Goal: Task Accomplishment & Management: Manage account settings

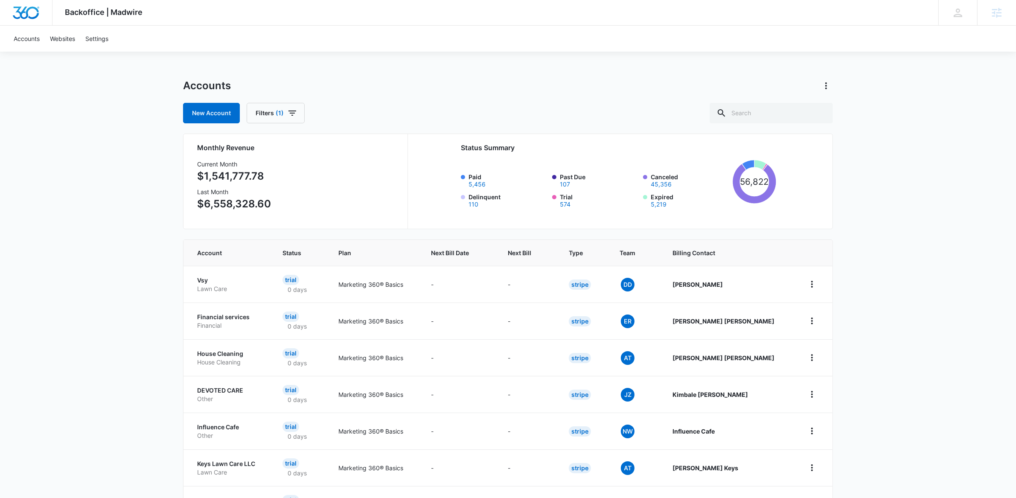
click at [107, 21] on div "Backoffice | Madwire Apps Settings" at bounding box center [103, 12] width 103 height 25
click at [21, 9] on img "Dashboard" at bounding box center [25, 12] width 27 height 13
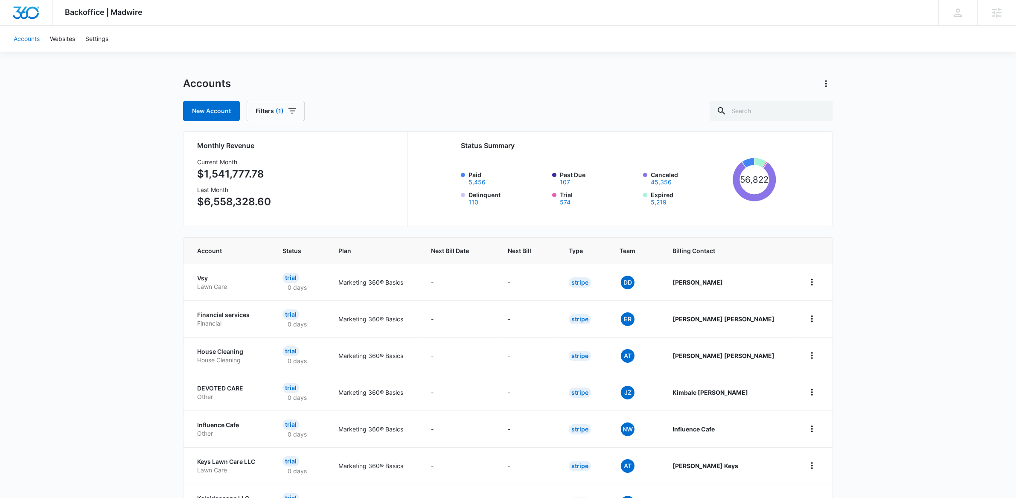
click at [30, 42] on link "Accounts" at bounding box center [27, 39] width 36 height 26
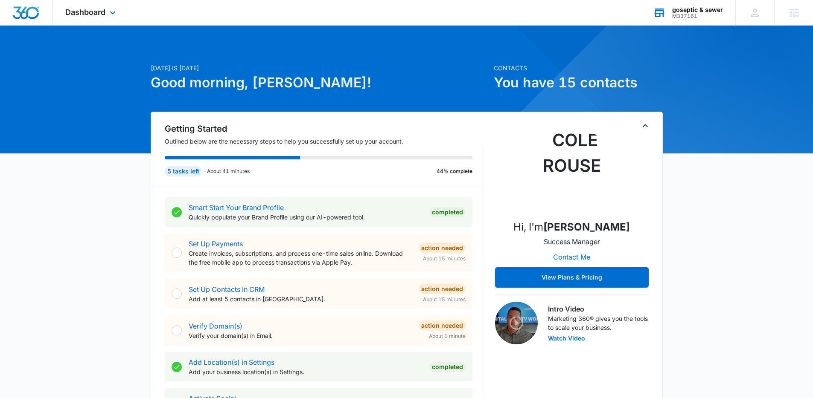
click at [699, 13] on div "M337161" at bounding box center [697, 16] width 51 height 6
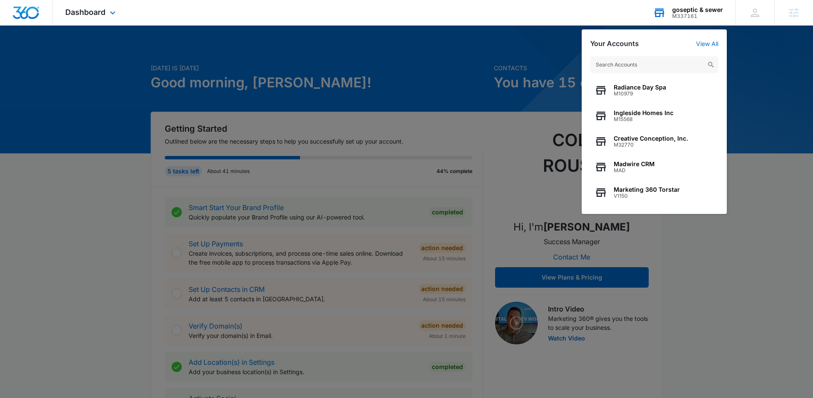
click at [675, 67] on input "text" at bounding box center [654, 64] width 128 height 17
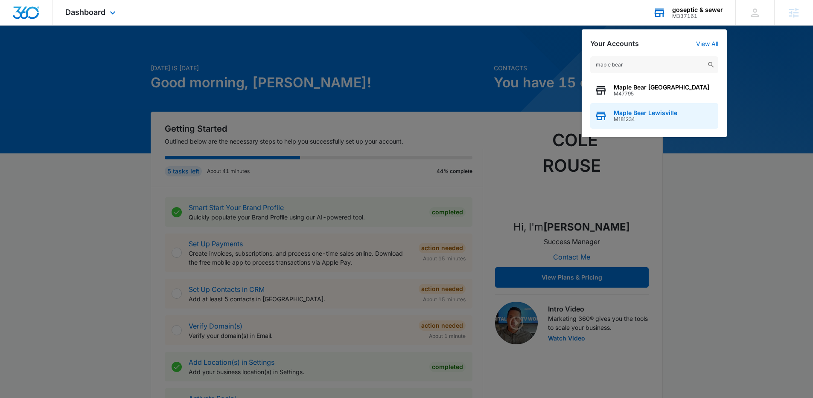
type input "maple bear"
click at [636, 117] on span "M181234" at bounding box center [645, 119] width 64 height 6
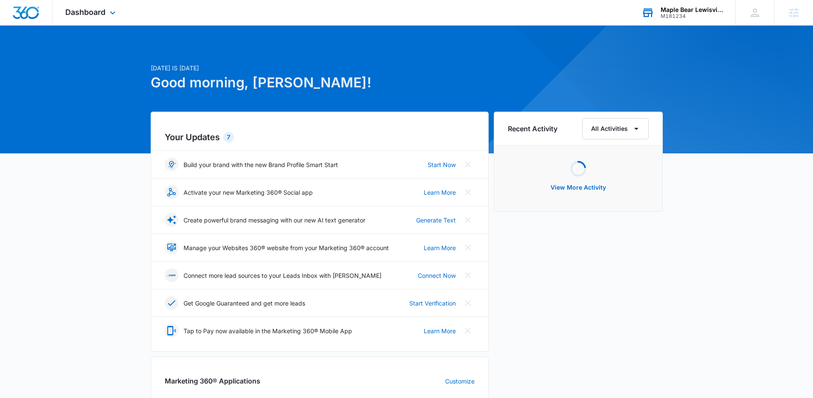
click at [99, 22] on div "Dashboard Apps Reputation Websites Forms CRM Email Social Payments POS Content …" at bounding box center [91, 12] width 78 height 25
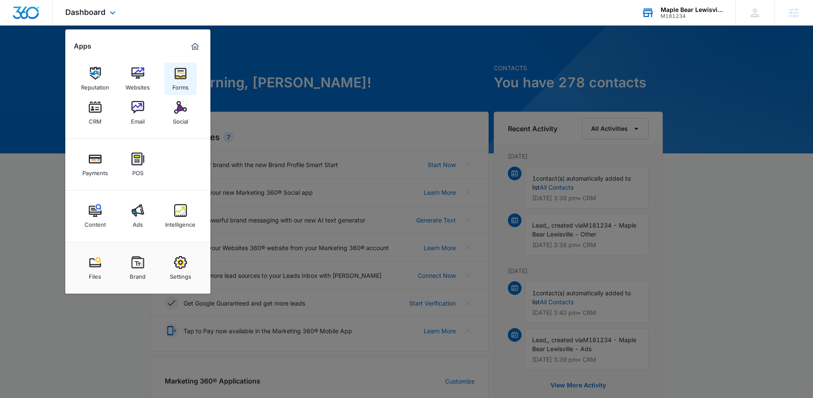
click at [188, 73] on link "Forms" at bounding box center [180, 79] width 32 height 32
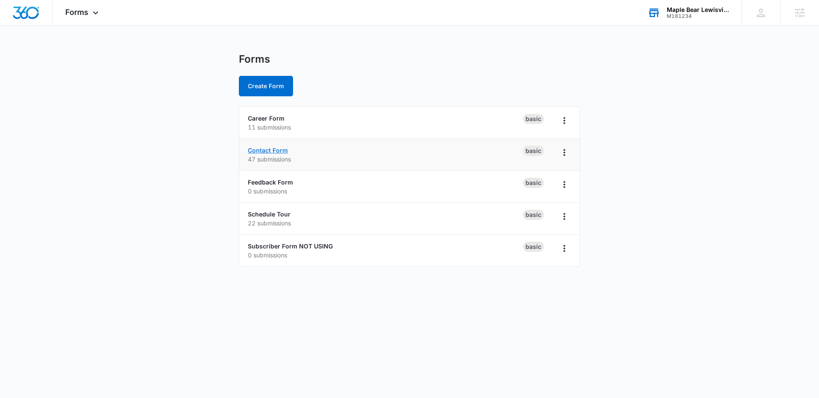
click at [269, 152] on link "Contact Form" at bounding box center [268, 150] width 40 height 7
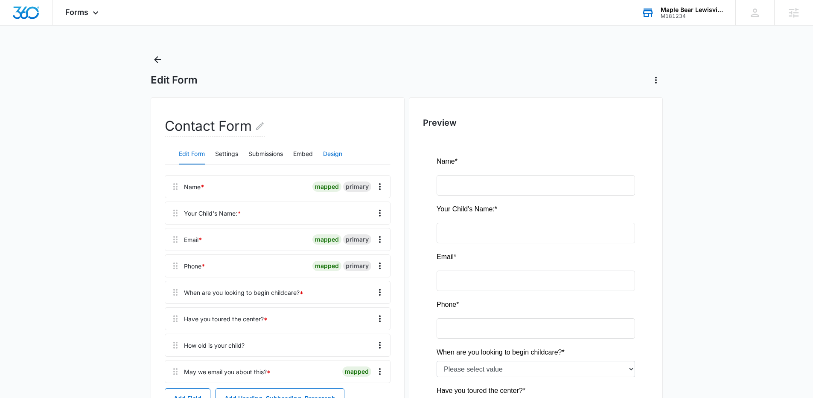
click at [332, 156] on button "Design" at bounding box center [332, 154] width 19 height 20
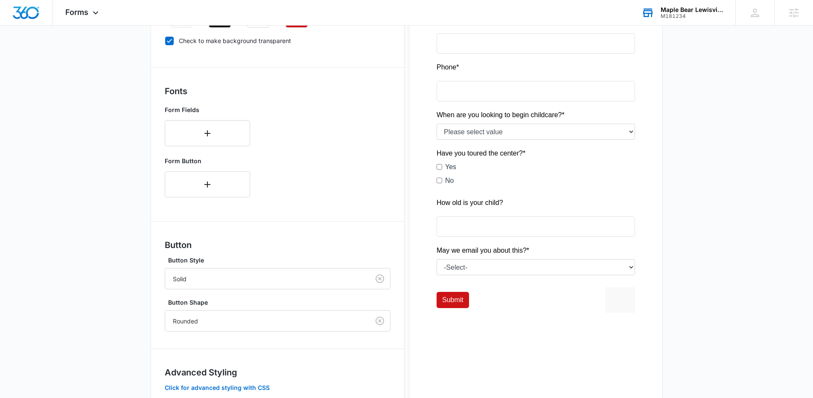
scroll to position [294, 0]
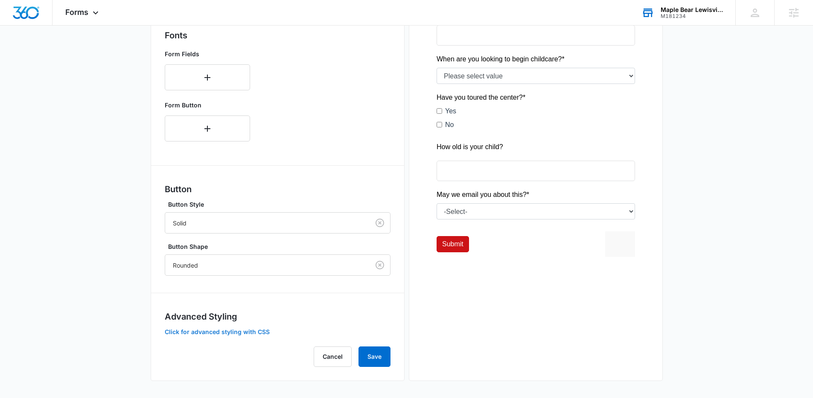
click at [194, 331] on button "Click for advanced styling with CSS" at bounding box center [217, 332] width 105 height 6
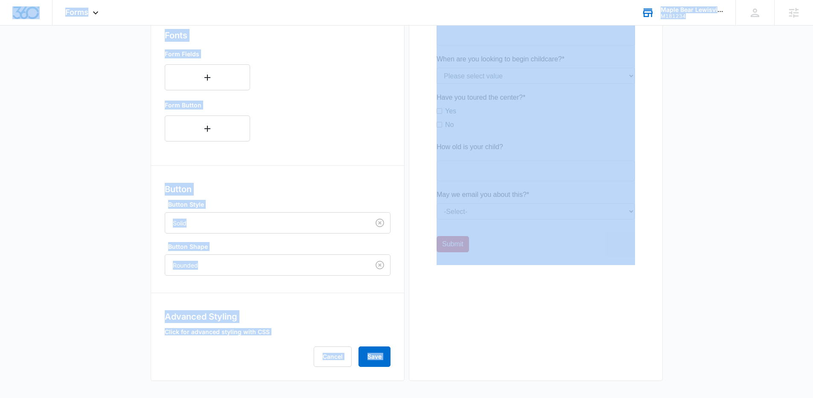
click at [214, 334] on button "Click for advanced styling with CSS" at bounding box center [217, 332] width 105 height 6
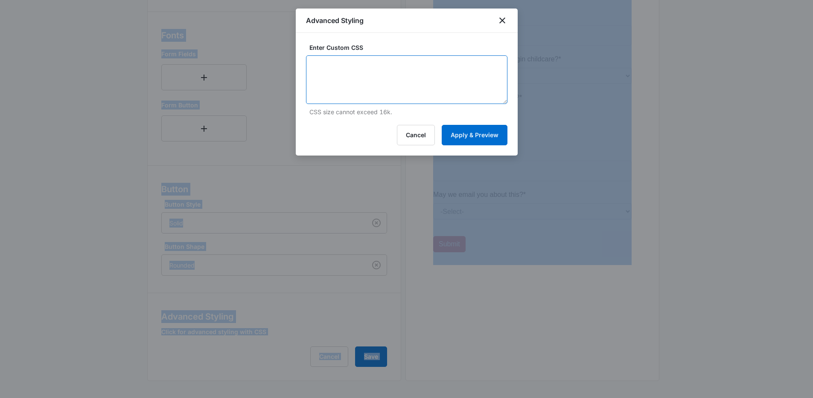
click at [410, 71] on textarea at bounding box center [406, 79] width 201 height 49
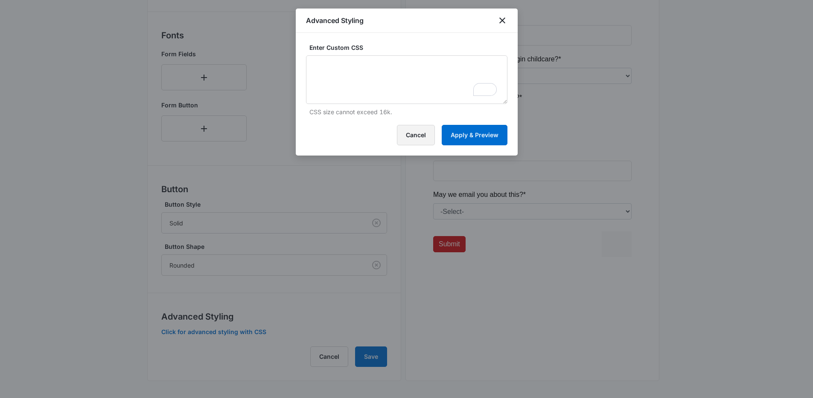
click at [420, 135] on button "Cancel" at bounding box center [416, 135] width 38 height 20
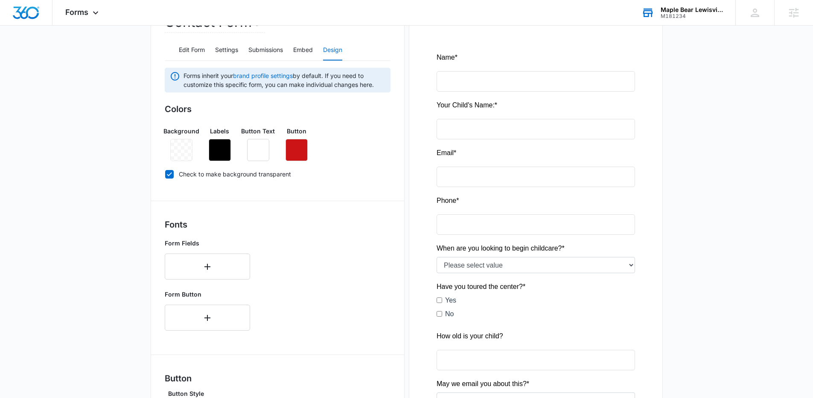
scroll to position [0, 0]
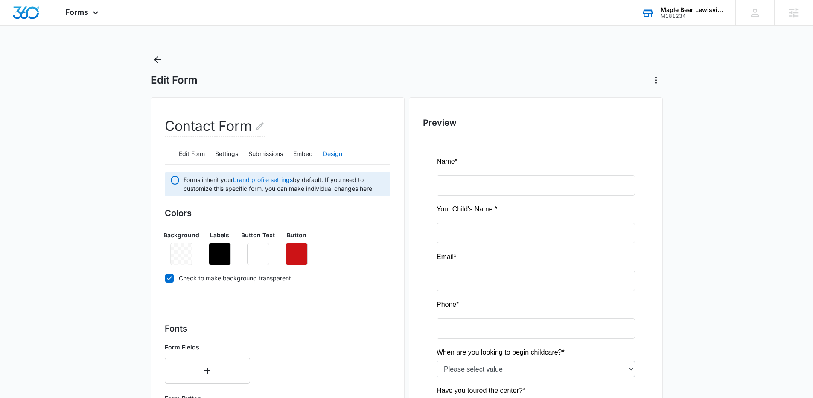
click at [662, 88] on div "Edit Form Contact Form Edit Form Settings Submissions Embed Design Forms inheri…" at bounding box center [407, 372] width 512 height 639
click at [659, 82] on icon "Actions" at bounding box center [656, 80] width 10 height 10
click at [689, 308] on main "Edit Form Contact Form Edit Form Settings Submissions Embed Design Forms inheri…" at bounding box center [406, 372] width 813 height 639
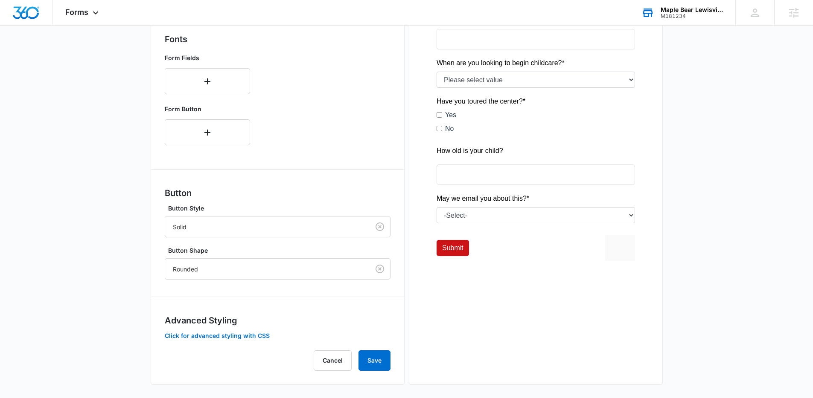
scroll to position [294, 0]
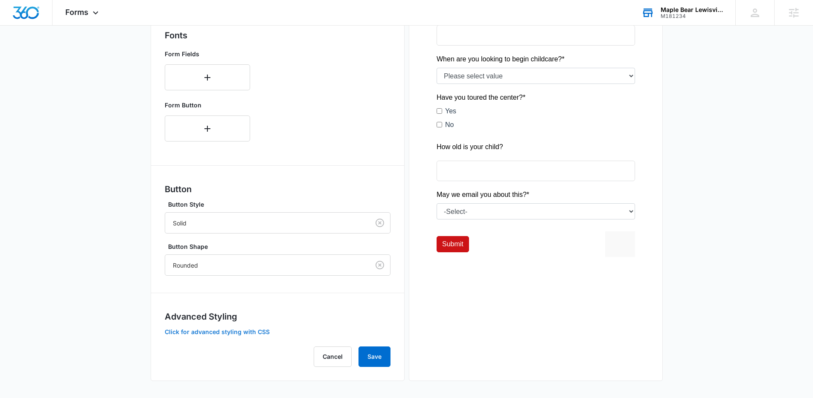
click at [227, 333] on button "Click for advanced styling with CSS" at bounding box center [217, 332] width 105 height 6
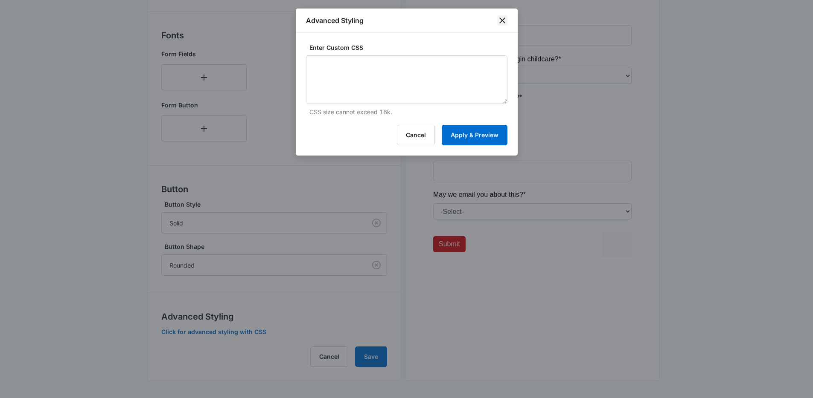
click at [503, 21] on icon "close" at bounding box center [502, 20] width 6 height 6
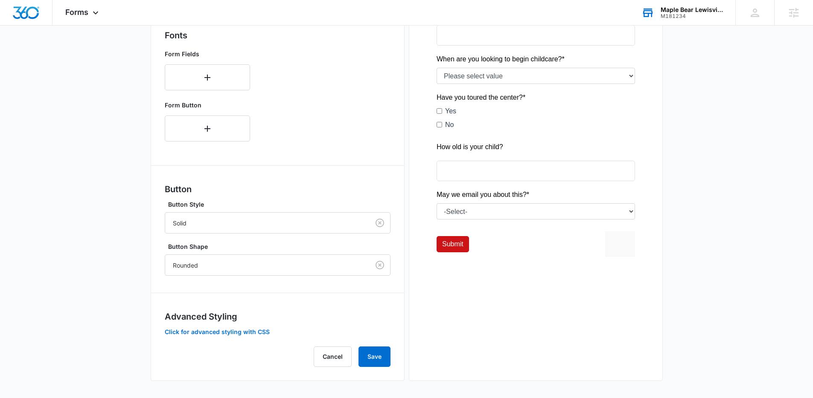
click at [737, 83] on main "Edit Form Contact Form Edit Form Settings Submissions Embed Design Forms inheri…" at bounding box center [406, 78] width 813 height 639
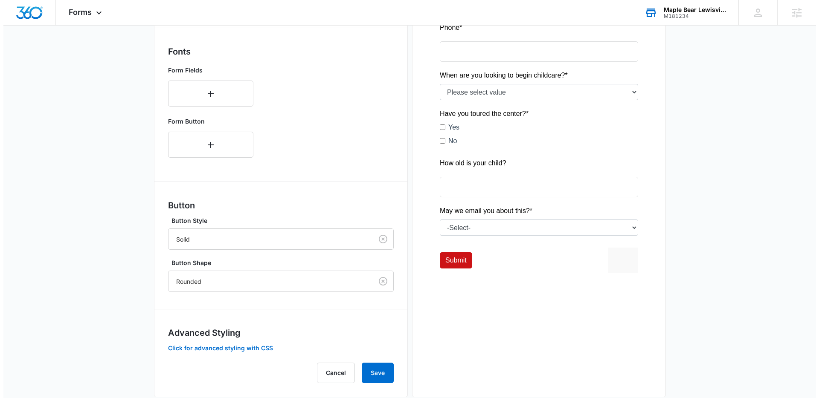
scroll to position [0, 0]
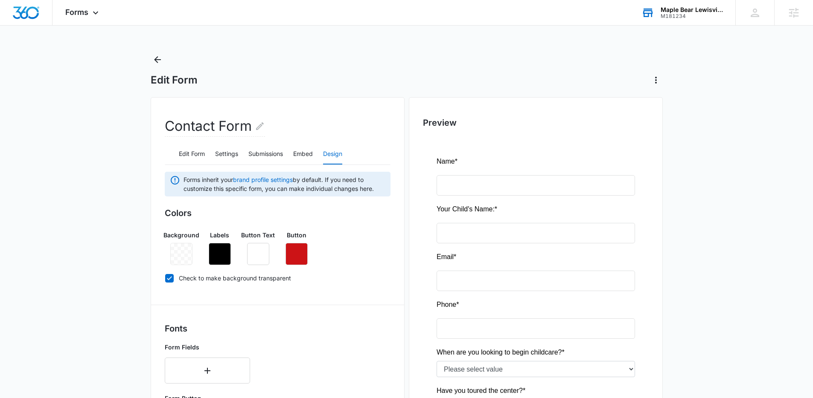
click at [685, 16] on div "M181234" at bounding box center [691, 16] width 62 height 6
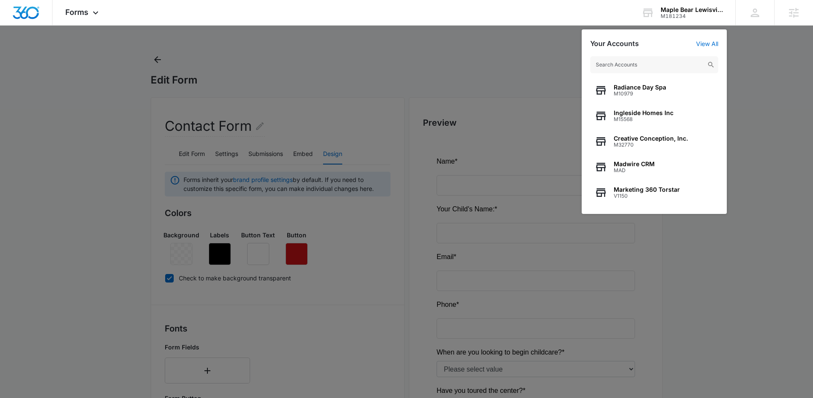
click at [679, 67] on input "text" at bounding box center [654, 64] width 128 height 17
type input "goseptic"
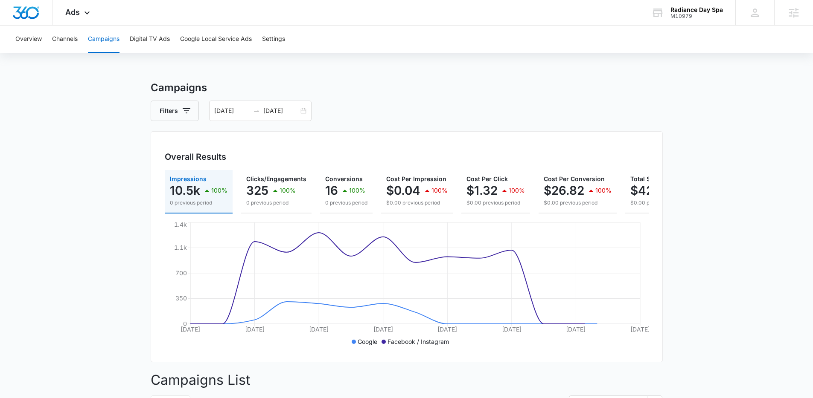
click at [80, 26] on div "Overview Channels Campaigns Digital TV Ads Google Local Service Ads Settings" at bounding box center [406, 39] width 792 height 27
click at [83, 13] on icon at bounding box center [87, 15] width 10 height 10
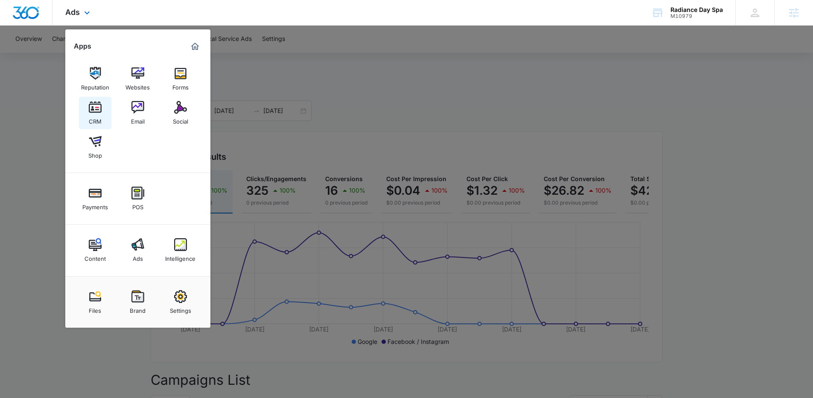
click at [90, 118] on div "CRM" at bounding box center [95, 119] width 13 height 11
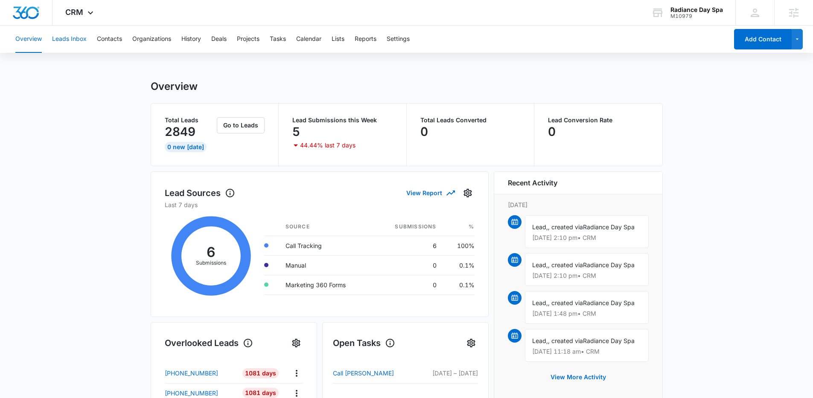
click at [61, 38] on button "Leads Inbox" at bounding box center [69, 39] width 35 height 27
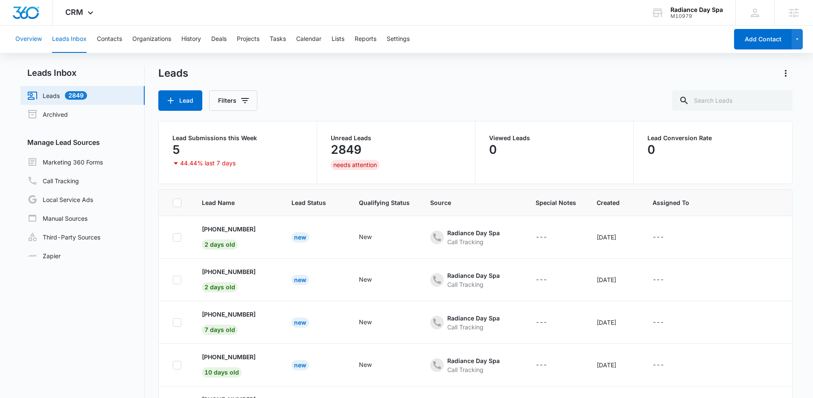
click at [29, 42] on button "Overview" at bounding box center [28, 39] width 26 height 27
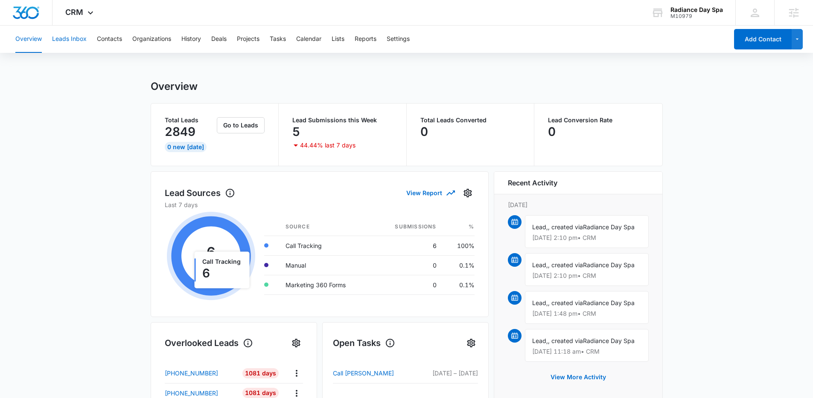
click at [82, 40] on button "Leads Inbox" at bounding box center [69, 39] width 35 height 27
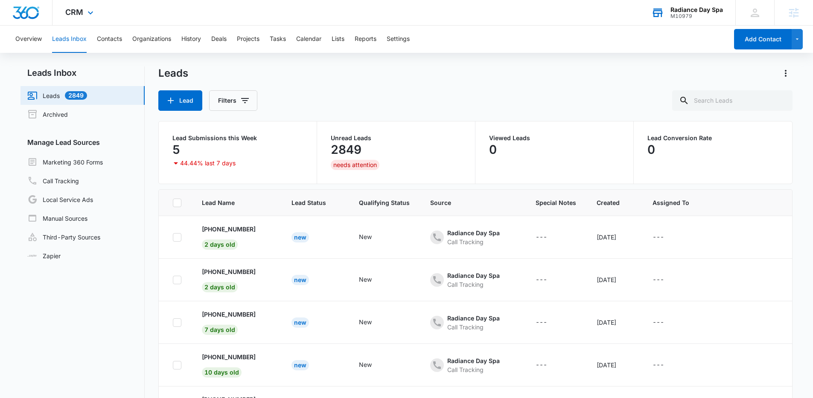
click at [700, 21] on div "Radiance Day Spa M10979 Your Accounts View All" at bounding box center [686, 12] width 97 height 25
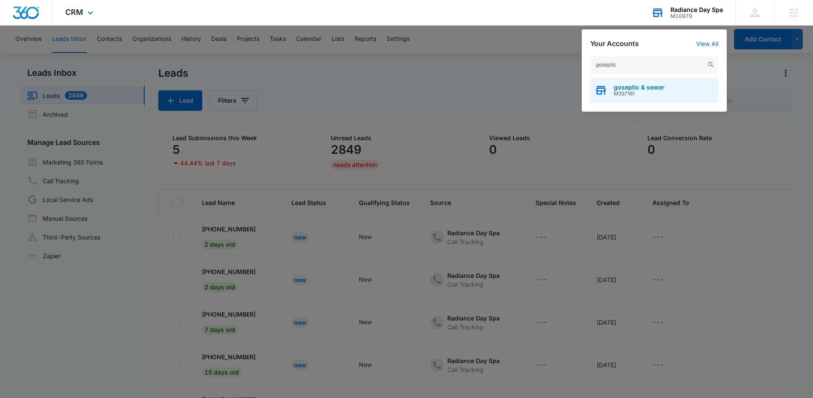
type input "goseptic"
click at [641, 84] on span "goseptic & sewer" at bounding box center [638, 87] width 51 height 7
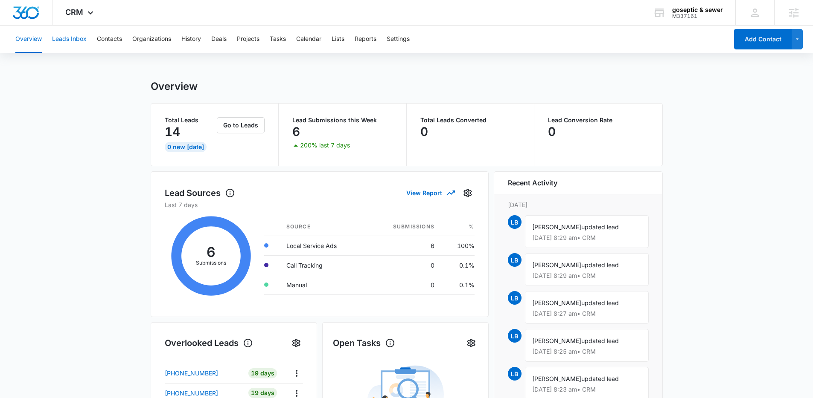
click at [67, 41] on button "Leads Inbox" at bounding box center [69, 39] width 35 height 27
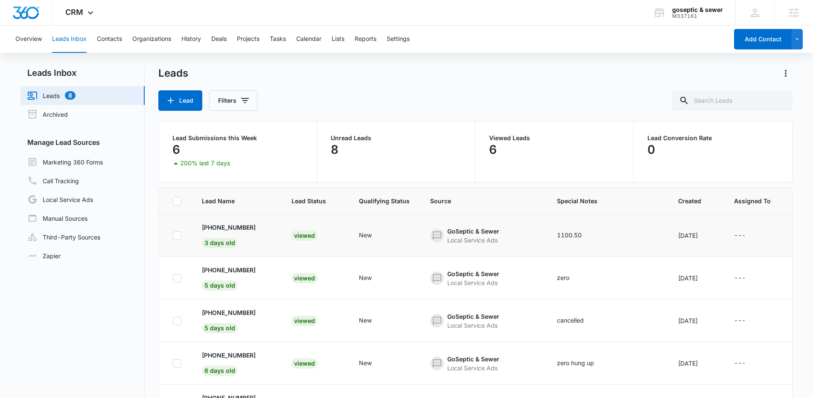
click at [215, 221] on td "+17703744107 3 days old" at bounding box center [237, 236] width 90 height 43
click at [220, 230] on p "+17703744107" at bounding box center [229, 227] width 54 height 9
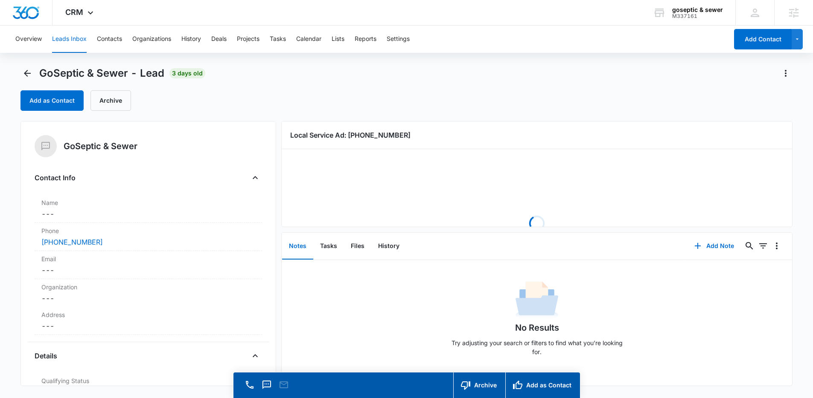
scroll to position [24, 0]
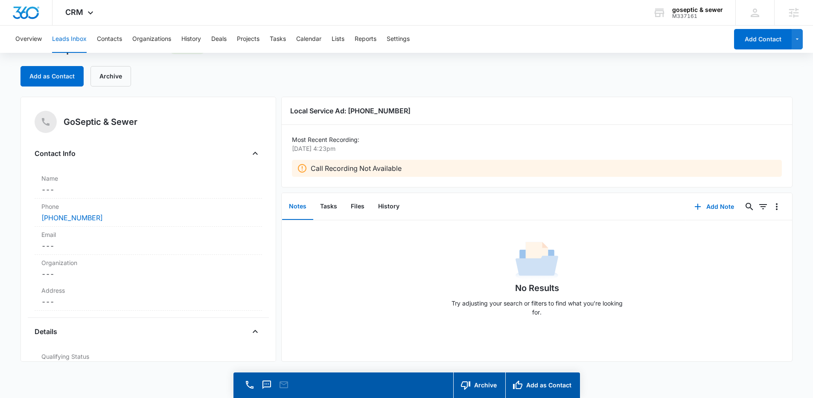
click at [361, 169] on p "Call Recording Not Available" at bounding box center [356, 168] width 91 height 10
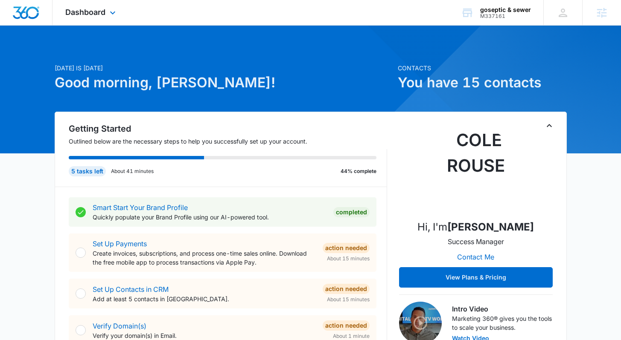
drag, startPoint x: 90, startPoint y: 16, endPoint x: 186, endPoint y: 34, distance: 97.6
click at [90, 16] on span "Dashboard" at bounding box center [85, 12] width 40 height 9
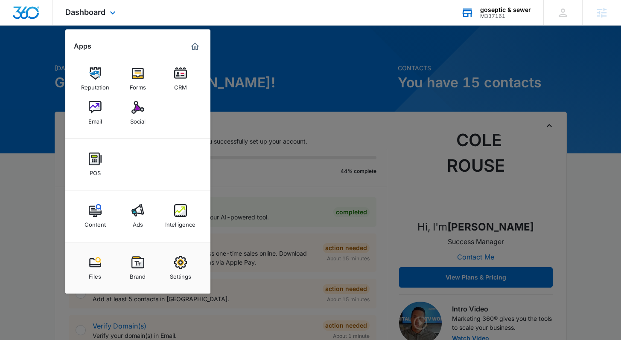
click at [479, 24] on div "goseptic & sewer M337161 Your Accounts View All" at bounding box center [495, 12] width 95 height 25
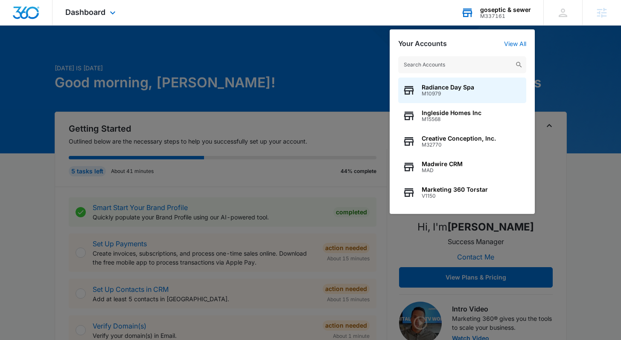
click at [497, 65] on input "text" at bounding box center [462, 64] width 128 height 17
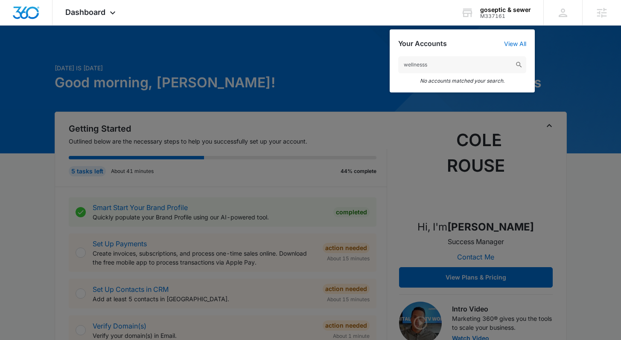
type input "wellnesss"
click at [587, 244] on div at bounding box center [310, 170] width 621 height 340
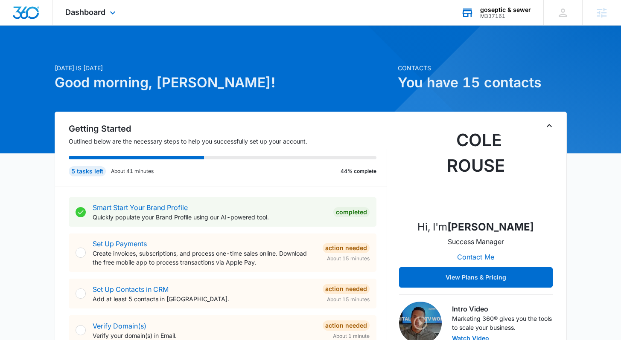
click at [510, 9] on div "goseptic & sewer" at bounding box center [505, 9] width 51 height 7
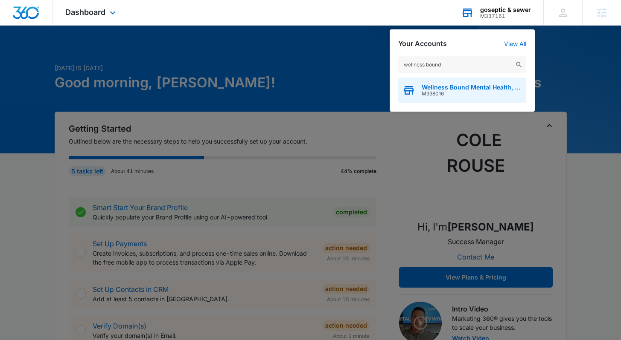
type input "wellness bound"
click at [475, 90] on span "Wellness Bound Mental Health, LLC" at bounding box center [471, 87] width 100 height 7
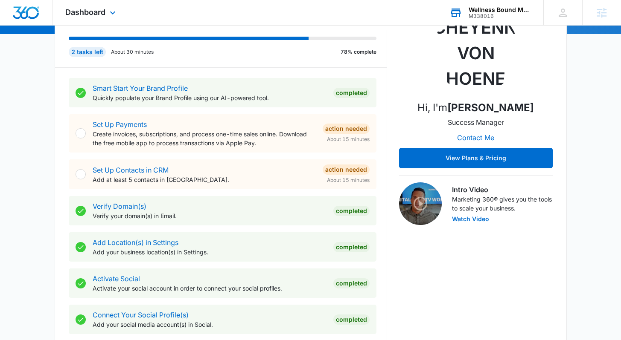
scroll to position [59, 0]
